Goal: Transaction & Acquisition: Purchase product/service

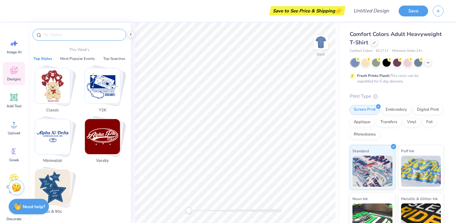
click at [72, 35] on input "text" at bounding box center [82, 35] width 79 height 6
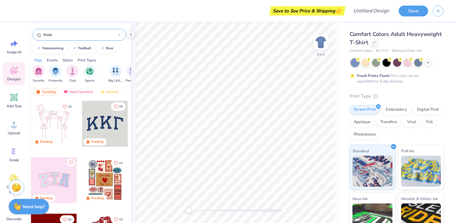
type input "theta"
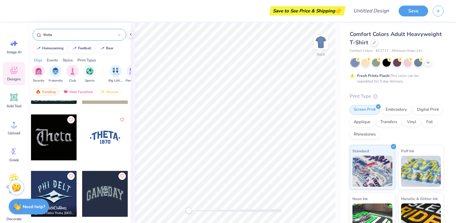
scroll to position [2190, 0]
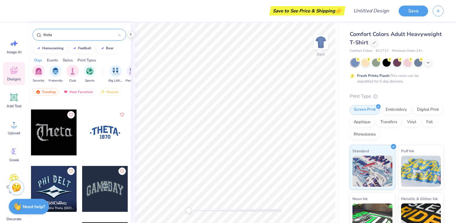
click at [106, 134] on div at bounding box center [105, 132] width 46 height 46
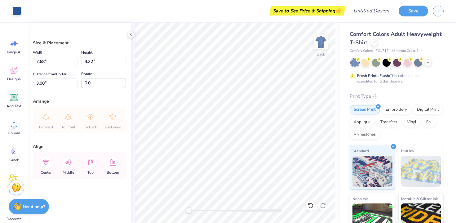
type input "10.45"
type input "4.51"
type input "13.08"
type input "5.65"
type input "1.86"
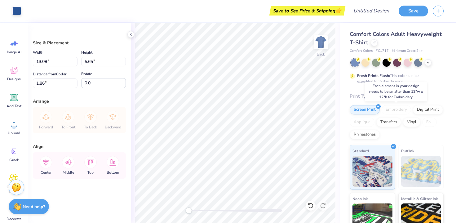
click at [401, 107] on div "Embroidery" at bounding box center [395, 109] width 29 height 9
click at [13, 68] on icon at bounding box center [13, 70] width 9 height 9
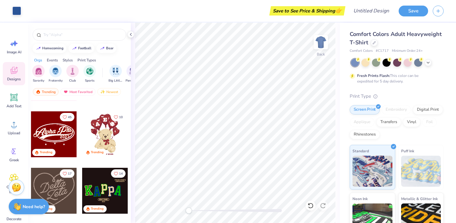
scroll to position [103, 0]
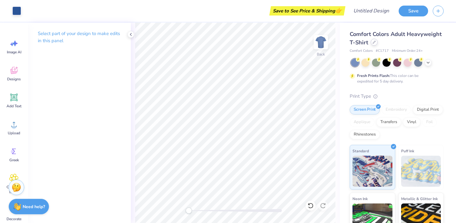
click at [411, 45] on div "Comfort Colors Adult Heavyweight T-Shirt" at bounding box center [396, 38] width 94 height 17
click at [377, 42] on div at bounding box center [373, 42] width 7 height 7
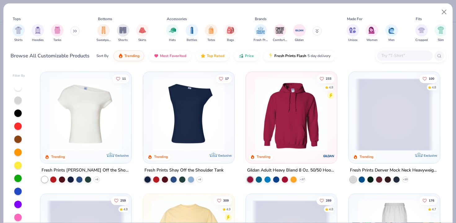
click at [298, 113] on img at bounding box center [291, 114] width 78 height 72
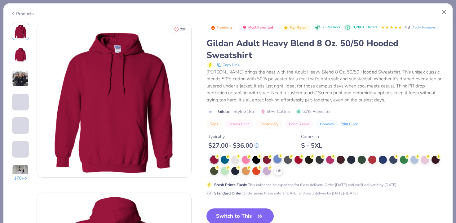
click at [277, 163] on div at bounding box center [277, 159] width 8 height 8
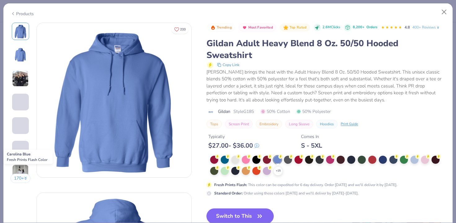
click at [276, 164] on div at bounding box center [277, 159] width 8 height 8
click at [443, 9] on button "Close" at bounding box center [444, 12] width 12 height 12
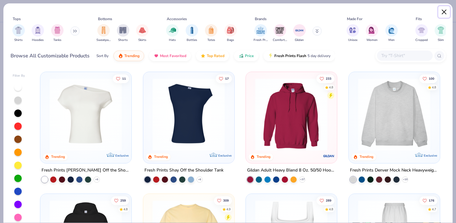
click at [443, 9] on button "Close" at bounding box center [444, 12] width 12 height 12
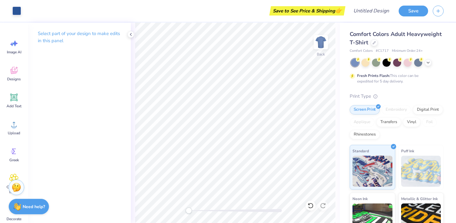
click at [410, 48] on div "Comfort Colors Adult Heavyweight T-Shirt Comfort Colors # C1717 Minimum Order: …" at bounding box center [396, 42] width 94 height 24
click at [375, 42] on icon at bounding box center [373, 42] width 3 height 3
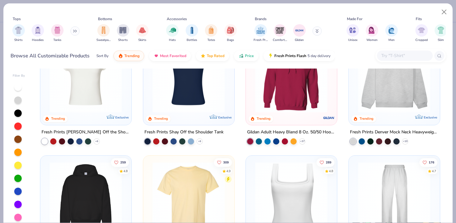
scroll to position [39, 0]
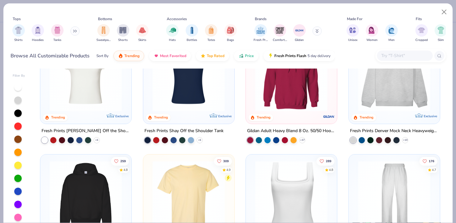
click at [301, 135] on div "Gildan Adult Heavy Blend 8 Oz. 50/50 Hooded Sweatshirt + 37" at bounding box center [291, 135] width 92 height 16
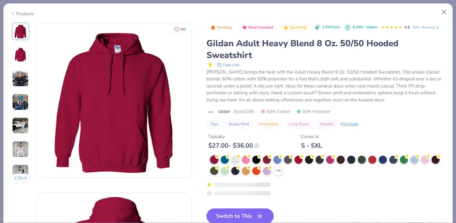
click at [301, 139] on div "Typically $ 27.00 - $ 36.00 Comes In S - 5XL" at bounding box center [325, 138] width 239 height 21
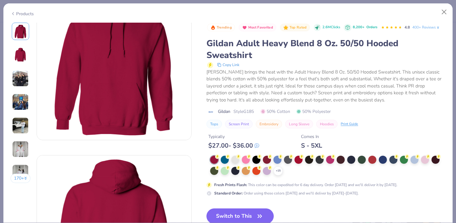
scroll to position [58, 0]
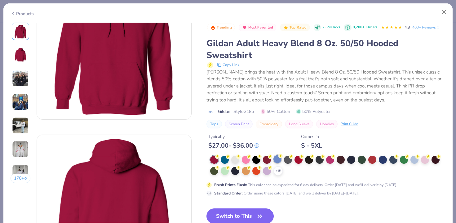
click at [278, 163] on div at bounding box center [277, 159] width 8 height 8
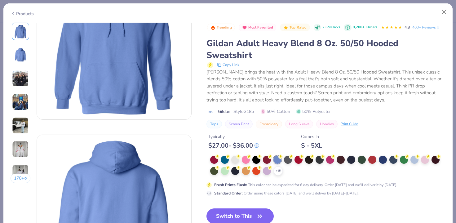
scroll to position [77, 0]
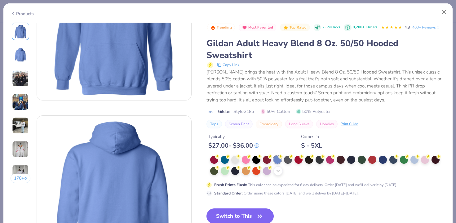
click at [282, 175] on div "+ 15" at bounding box center [277, 170] width 9 height 9
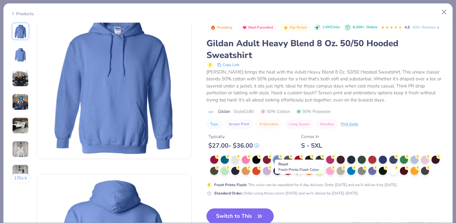
scroll to position [0, 0]
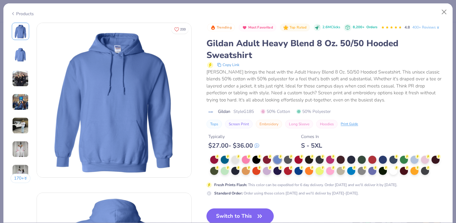
click at [107, 139] on img at bounding box center [114, 100] width 154 height 154
click at [442, 15] on button "Close" at bounding box center [444, 12] width 12 height 12
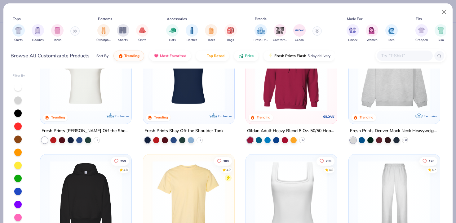
click at [392, 94] on img at bounding box center [394, 75] width 78 height 72
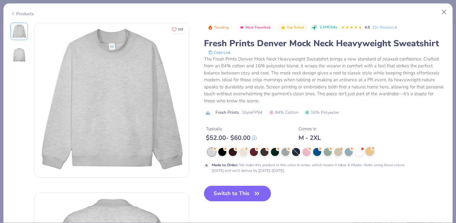
click at [372, 152] on div at bounding box center [369, 151] width 8 height 8
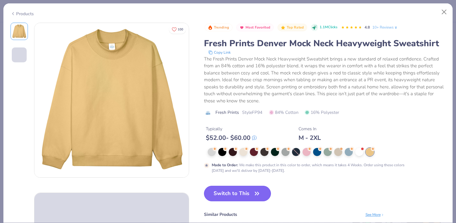
click at [254, 193] on icon "button" at bounding box center [256, 193] width 9 height 9
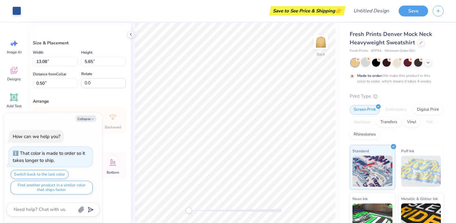
click at [364, 61] on div at bounding box center [365, 62] width 8 height 8
click at [428, 62] on polyline at bounding box center [427, 61] width 2 height 1
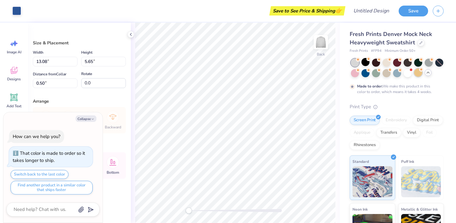
click at [422, 72] on div at bounding box center [418, 72] width 8 height 8
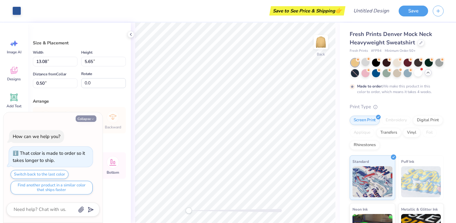
click at [92, 119] on icon "button" at bounding box center [93, 119] width 4 height 4
type textarea "x"
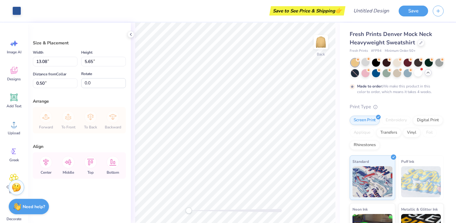
click at [399, 125] on div "Embroidery" at bounding box center [395, 120] width 29 height 9
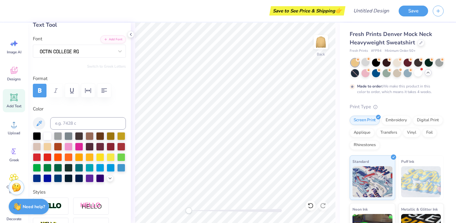
scroll to position [36, 0]
click at [47, 138] on div at bounding box center [47, 135] width 8 height 8
type input "4.60"
type input "1.65"
type input "4.49"
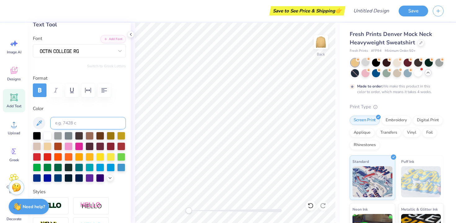
scroll to position [5, 1]
click at [44, 135] on div at bounding box center [47, 135] width 8 height 8
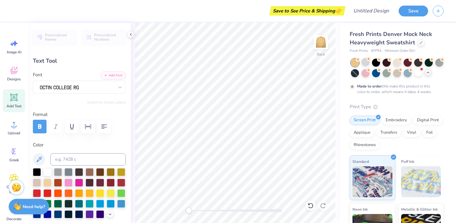
type input "4.60"
type input "1.65"
type input "4.49"
type input "11.42"
type input "4.47"
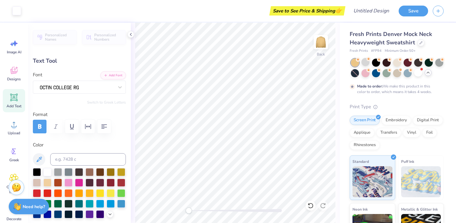
type input "1.35"
type input "12.60"
type input "4.92"
type input "13.76"
type input "5.38"
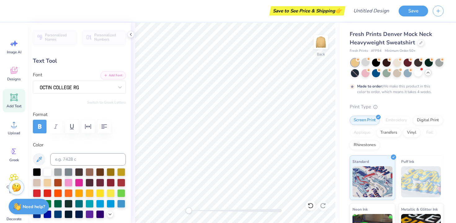
type input "4.60"
type input "1.65"
type input "4.98"
type input "13.76"
type input "5.38"
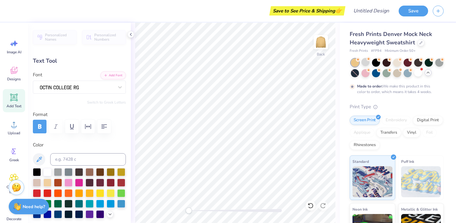
type input "1.35"
type input "4.60"
type input "1.65"
type input "7.23"
click at [418, 10] on button "Save" at bounding box center [412, 10] width 29 height 11
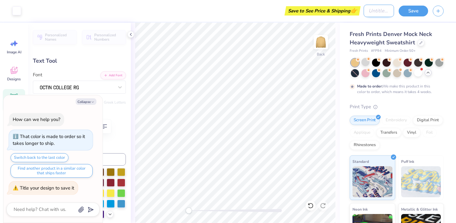
type textarea "x"
click at [364, 11] on input "Design Title" at bounding box center [378, 11] width 30 height 12
type input "T"
type textarea "x"
type input "Th"
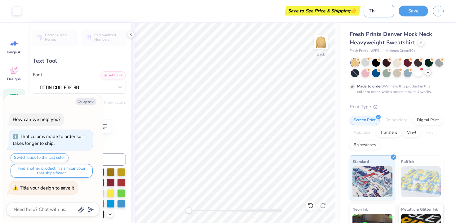
type textarea "x"
type input "The"
type textarea "x"
type input "Thet"
type textarea "x"
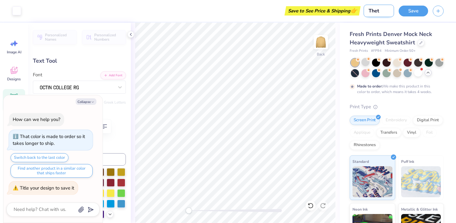
type input "Theta"
type textarea "x"
type input "Theta"
type textarea "x"
type input "Theta C"
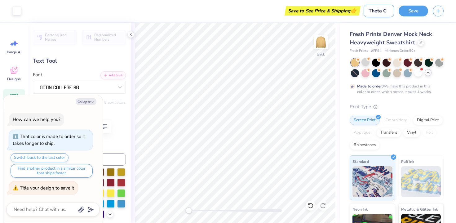
type textarea "x"
type input "Theta Cr"
type textarea "x"
type input "Theta Crr"
type textarea "x"
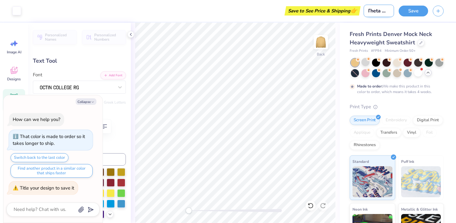
type input "Theta Crrw"
type textarea "x"
type input "Theta Crrwe"
type textarea "x"
type input "Theta Crrw"
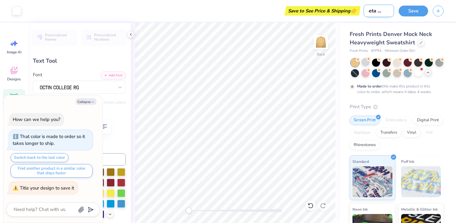
type textarea "x"
type input "Theta Crr"
type textarea "x"
type input "Theta Cr"
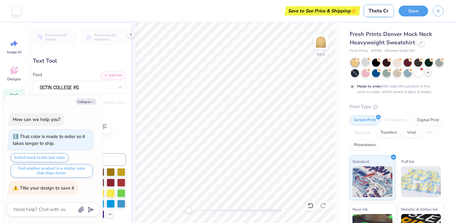
type textarea "x"
type input "Theta Cre"
type textarea "x"
type input "Theta Crew"
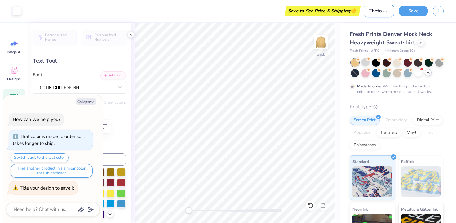
type textarea "x"
type input "Theta Cre"
type textarea "x"
type input "Theta Cr"
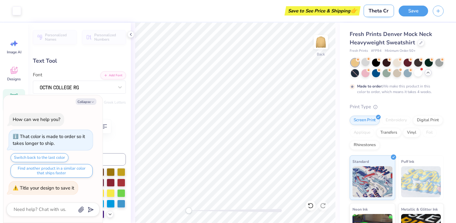
type textarea "x"
type input "Theta C"
type textarea "x"
type input "Theta"
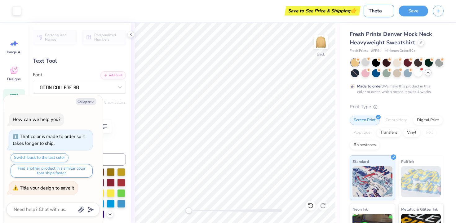
type textarea "x"
type input "Theta M"
type textarea "x"
type input "Theta Mo"
type textarea "x"
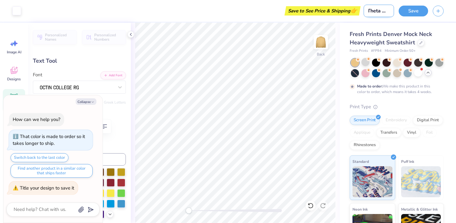
type input "Theta Mov"
type textarea "x"
type input "Theta Mo"
type textarea "x"
type input "Theta Moc"
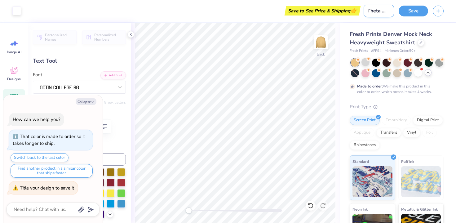
type textarea "x"
type input "Theta Mock"
type textarea "x"
type input "Theta Mockn"
type textarea "x"
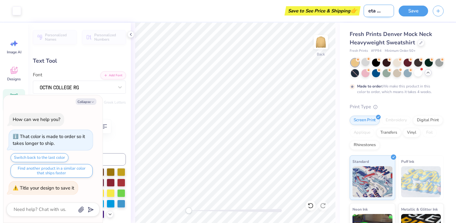
type input "Theta Mockne"
type textarea "x"
type input "Theta Mocknec"
type textarea "x"
type input "Theta Mockneck"
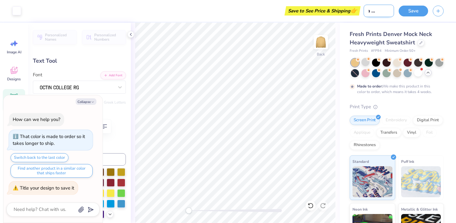
type textarea "x"
type input "Theta Mockneck"
click at [408, 10] on button "Save" at bounding box center [412, 10] width 29 height 11
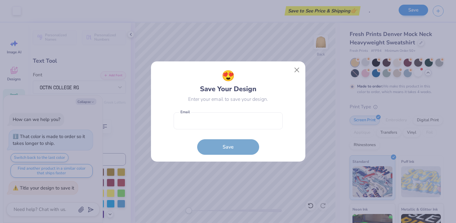
scroll to position [0, 0]
click at [238, 125] on input "email" at bounding box center [227, 120] width 109 height 17
type input "[EMAIL_ADDRESS][DOMAIN_NAME]"
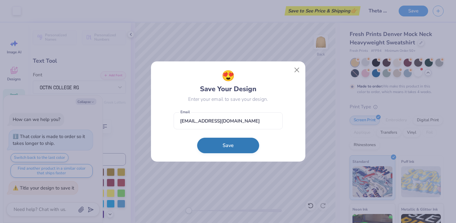
click at [228, 145] on button "Save" at bounding box center [228, 145] width 62 height 15
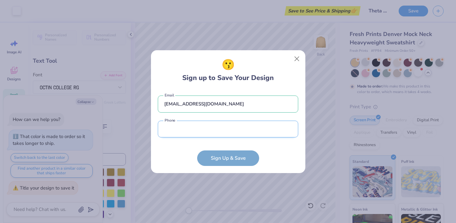
click at [215, 134] on input "tel" at bounding box center [228, 128] width 140 height 17
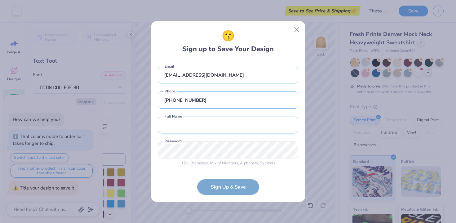
type input "[PHONE_NUMBER]"
click at [212, 129] on input "text" at bounding box center [228, 124] width 140 height 17
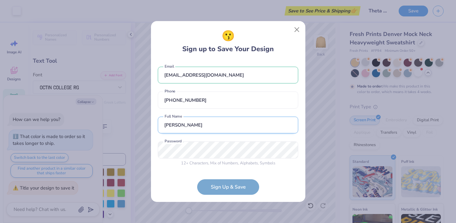
type input "[PERSON_NAME]"
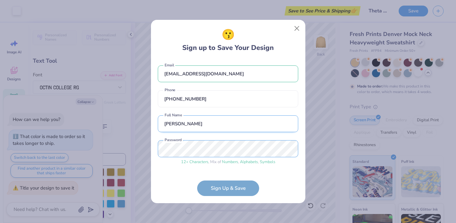
scroll to position [21, 0]
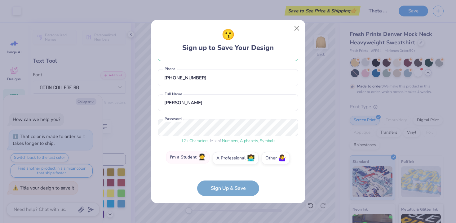
click at [188, 153] on label "I'm a Student 🧑‍🎓" at bounding box center [187, 157] width 43 height 12
click at [226, 179] on input "I'm a Student 🧑‍🎓" at bounding box center [228, 181] width 4 height 4
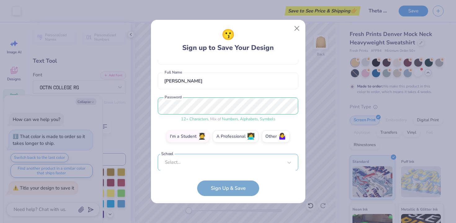
click at [208, 164] on div "Select..." at bounding box center [228, 162] width 140 height 17
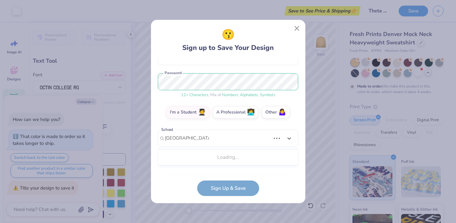
scroll to position [61, 0]
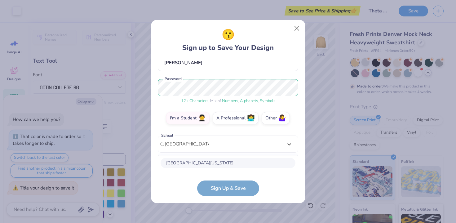
click at [216, 162] on div "[GEOGRAPHIC_DATA][US_STATE]" at bounding box center [227, 163] width 135 height 10
type input "[GEOGRAPHIC_DATA][US_STATE]"
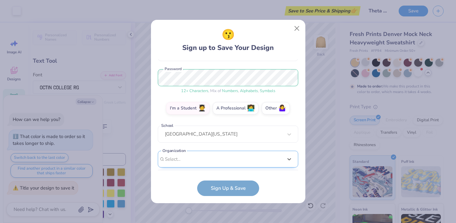
click at [211, 158] on div "option focused, 8 of 15. 15 results available. Use Up and Down to choose option…" at bounding box center [228, 207] width 140 height 113
click at [241, 190] on form "[EMAIL_ADDRESS][DOMAIN_NAME] Email [PHONE_NUMBER] Phone [PERSON_NAME] Full Name…" at bounding box center [228, 127] width 140 height 137
click at [227, 163] on div "Select..." at bounding box center [228, 159] width 140 height 17
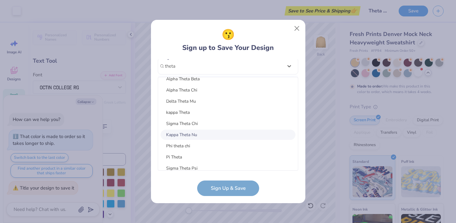
scroll to position [399, 0]
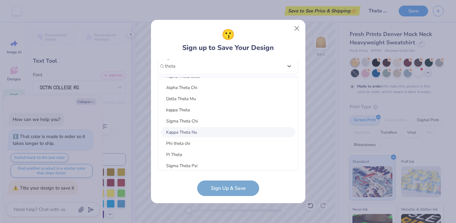
click at [200, 132] on div "Kappa Theta Nu" at bounding box center [227, 132] width 135 height 10
type input "theta"
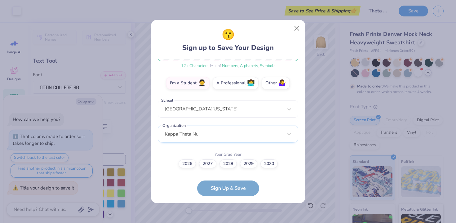
click at [203, 134] on div "Kappa Theta Nu" at bounding box center [228, 133] width 140 height 17
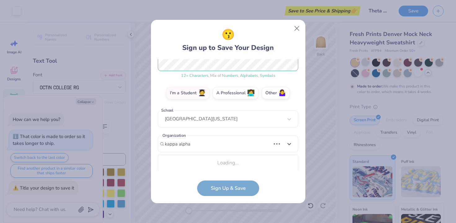
scroll to position [164, 0]
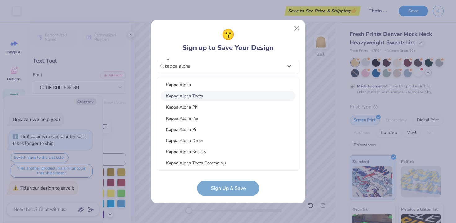
click at [193, 100] on div "Kappa Alpha Theta" at bounding box center [227, 96] width 135 height 10
type input "kappa alpha"
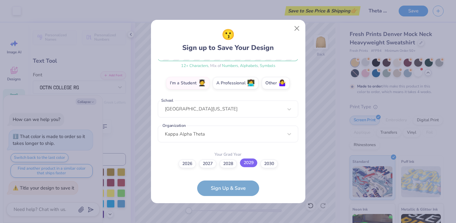
click at [252, 164] on label "2029" at bounding box center [248, 162] width 17 height 9
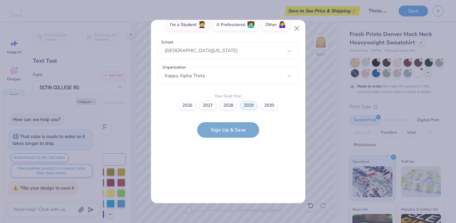
scroll to position [0, 0]
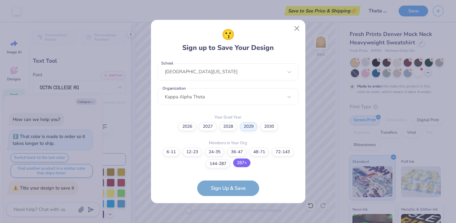
click at [244, 163] on label "287+" at bounding box center [241, 162] width 17 height 9
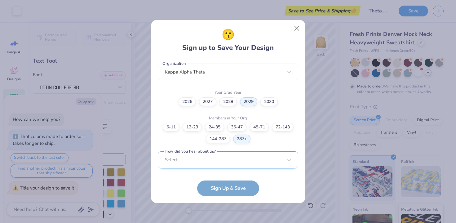
click at [248, 160] on div "Select..." at bounding box center [228, 159] width 140 height 17
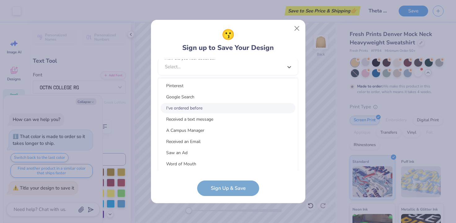
click at [203, 107] on div "I've ordered before" at bounding box center [227, 108] width 135 height 10
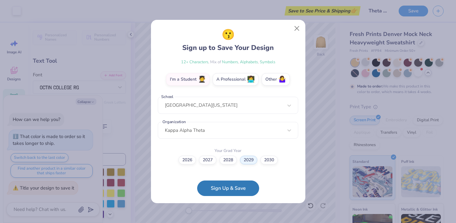
scroll to position [158, 0]
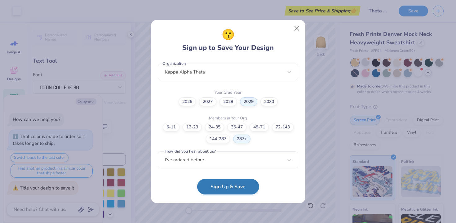
click at [229, 187] on button "Sign Up & Save" at bounding box center [228, 186] width 62 height 15
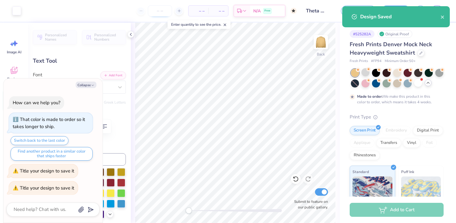
type textarea "x"
click at [161, 13] on input "number" at bounding box center [160, 10] width 24 height 11
type input "50"
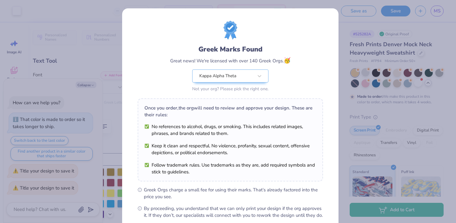
click at [375, 14] on div "Greek Marks Found Great news! We're licensed with over 140 Greek Orgs. 🥳 Kappa …" at bounding box center [228, 111] width 456 height 223
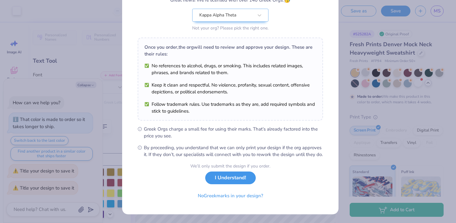
click at [223, 184] on button "I Understand!" at bounding box center [230, 177] width 50 height 13
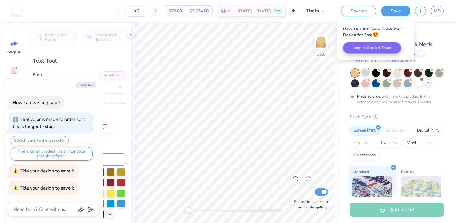
click at [148, 11] on input "50" at bounding box center [136, 10] width 24 height 11
type textarea "x"
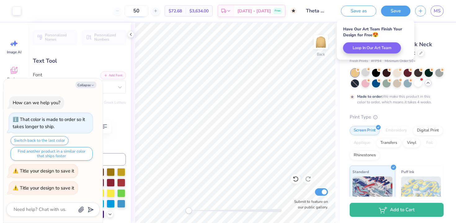
type input "5"
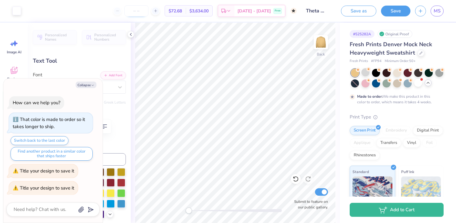
type input "1"
type textarea "x"
type input "1"
type textarea "x"
type input "50"
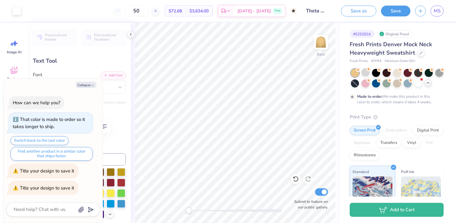
click at [159, 22] on body "Art colors 50 $72.68 Per Item $3,634.00 Total Est. Delivery [DATE] - [DATE] Fre…" at bounding box center [228, 111] width 456 height 223
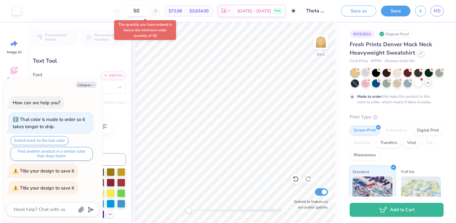
type textarea "x"
click at [148, 10] on input "50" at bounding box center [136, 10] width 24 height 11
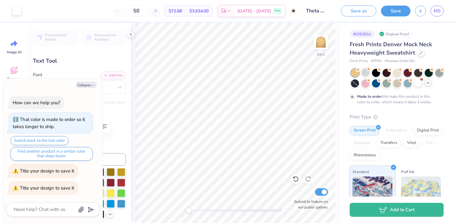
click at [180, 10] on span "$72.68" at bounding box center [174, 11] width 13 height 7
click at [158, 11] on icon at bounding box center [155, 11] width 4 height 4
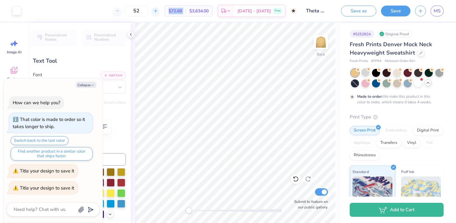
click at [158, 11] on icon at bounding box center [155, 11] width 4 height 4
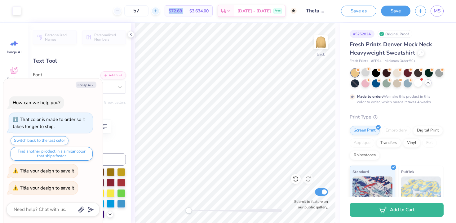
click at [158, 11] on icon at bounding box center [155, 11] width 4 height 4
type input "61"
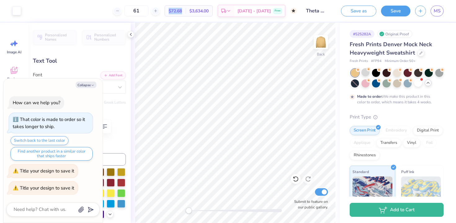
type textarea "x"
click at [160, 14] on div at bounding box center [155, 11] width 8 height 8
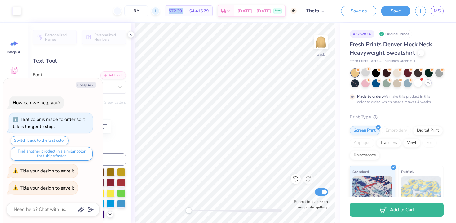
click at [160, 14] on div at bounding box center [155, 11] width 8 height 8
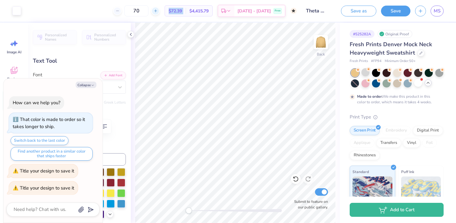
click at [160, 14] on div at bounding box center [155, 11] width 8 height 8
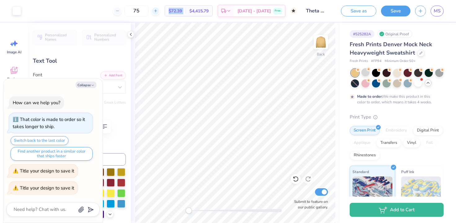
click at [160, 14] on div at bounding box center [155, 11] width 8 height 8
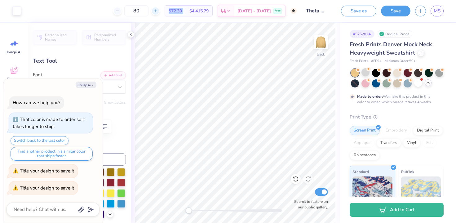
click at [160, 14] on div at bounding box center [155, 11] width 8 height 8
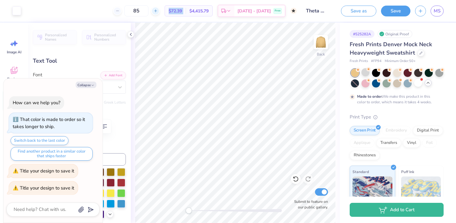
click at [160, 14] on div at bounding box center [155, 11] width 8 height 8
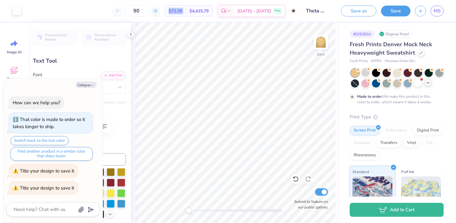
click at [160, 14] on div at bounding box center [155, 11] width 8 height 8
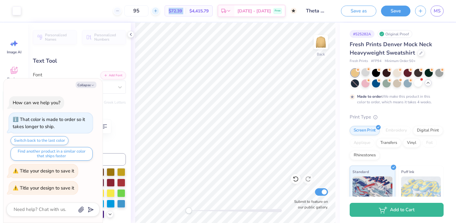
click at [160, 14] on div at bounding box center [155, 11] width 8 height 8
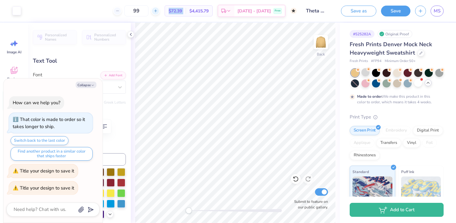
type input "100"
type textarea "x"
click at [158, 20] on div "100 $71.02 Per Item $7,102.00 Total Est. Delivery [DATE] - [DATE] Free" at bounding box center [161, 11] width 271 height 22
